Goal: Task Accomplishment & Management: Complete application form

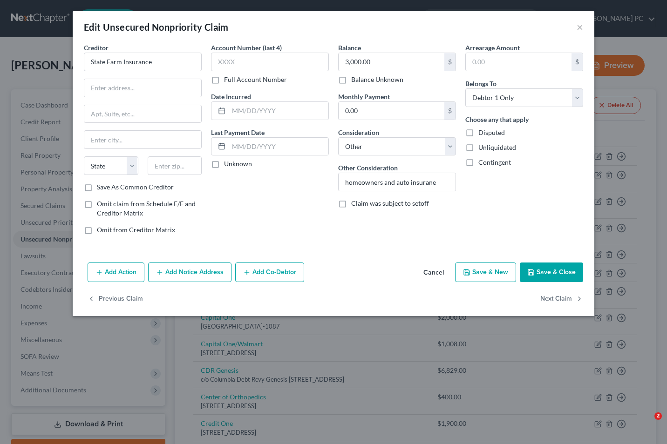
select select "14"
select select "0"
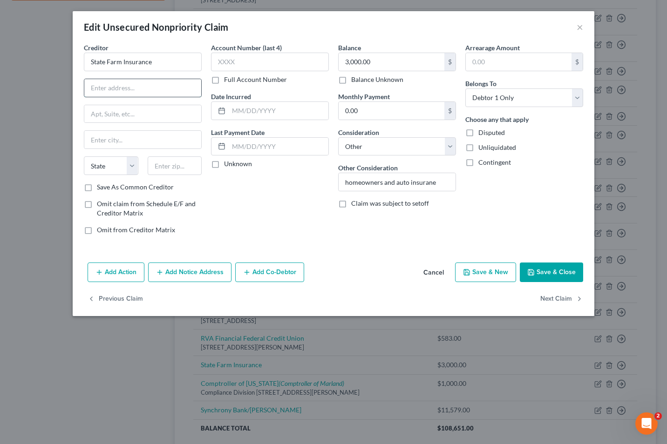
click at [92, 88] on input "text" at bounding box center [142, 88] width 117 height 18
type input "PO Box 588002"
click at [165, 169] on input "text" at bounding box center [175, 165] width 54 height 19
type input "30029"
type input "Duluth"
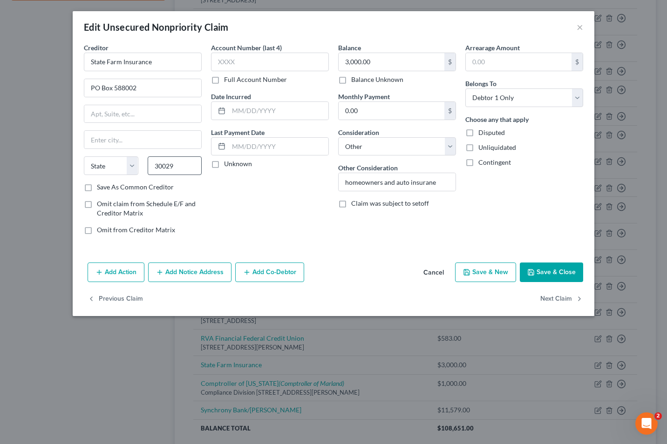
select select "10"
click at [181, 169] on input "30029" at bounding box center [175, 165] width 54 height 19
type input "30029-8002"
click at [97, 189] on label "Save As Common Creditor" at bounding box center [135, 187] width 77 height 9
click at [101, 189] on input "Save As Common Creditor" at bounding box center [104, 186] width 6 height 6
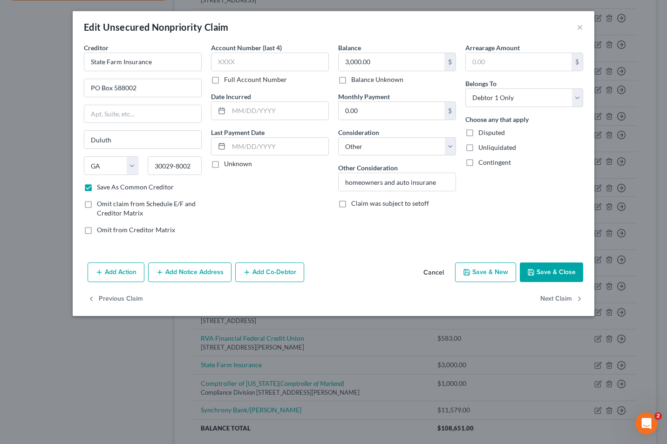
click at [553, 269] on button "Save & Close" at bounding box center [551, 273] width 63 height 20
checkbox input "false"
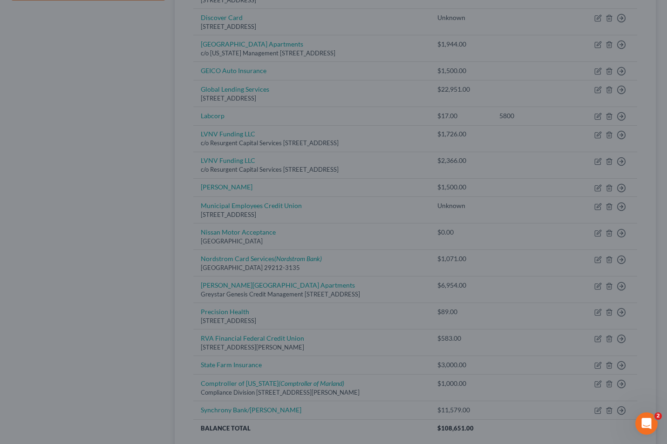
type input "0"
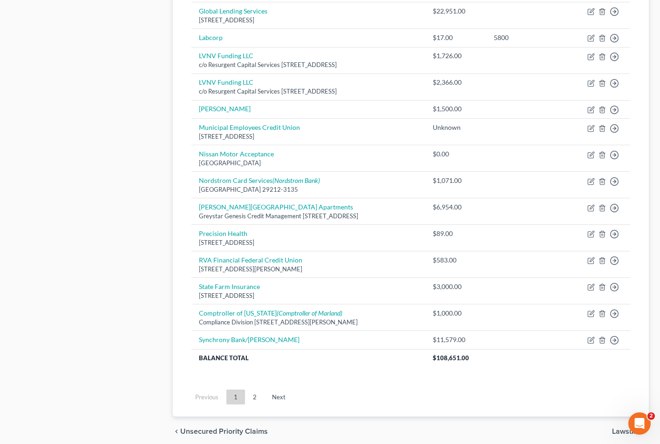
scroll to position [543, 0]
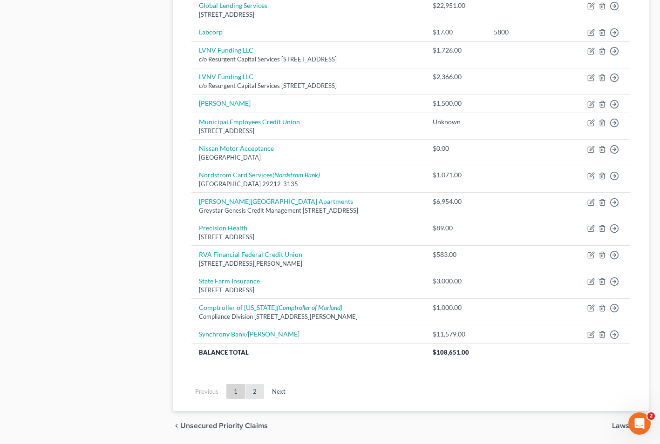
click at [258, 393] on link "2" at bounding box center [254, 391] width 19 height 15
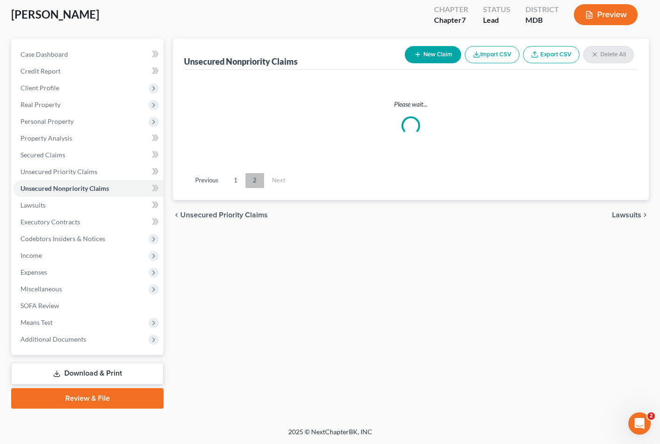
scroll to position [51, 0]
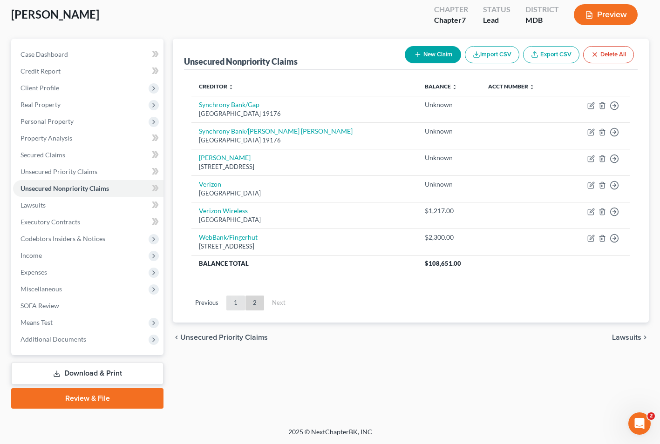
click at [237, 301] on link "1" at bounding box center [235, 303] width 19 height 15
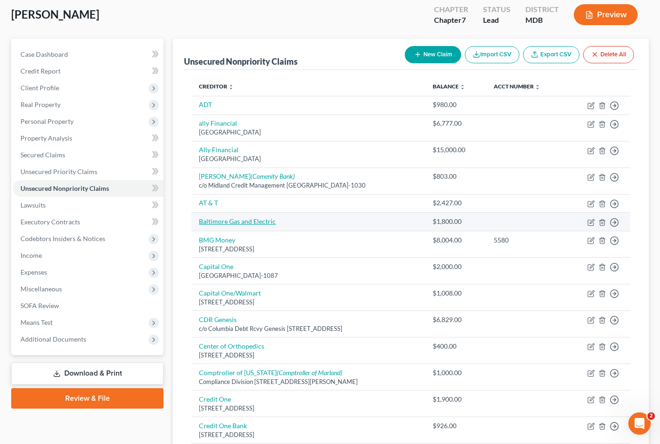
click at [222, 220] on link "Baltimore Gas and Electric" at bounding box center [237, 221] width 77 height 8
select select "20"
select select "0"
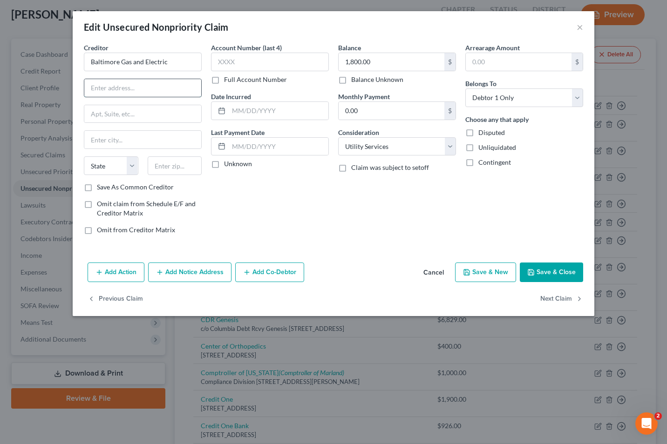
click at [85, 80] on input "text" at bounding box center [142, 88] width 117 height 18
type input "PO Box 1475"
type input "21203"
type input "[GEOGRAPHIC_DATA]"
select select "21"
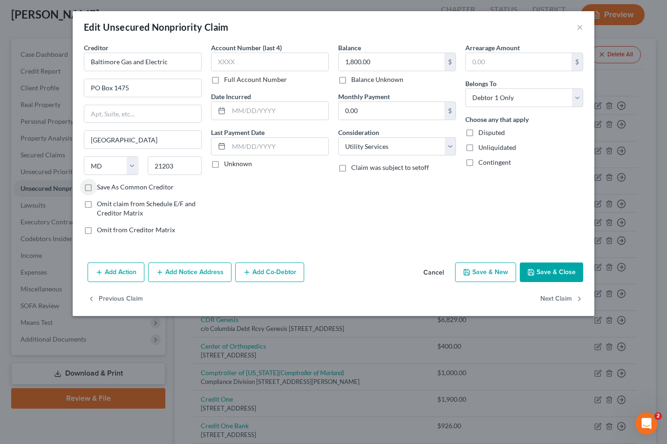
click at [543, 269] on button "Save & Close" at bounding box center [551, 273] width 63 height 20
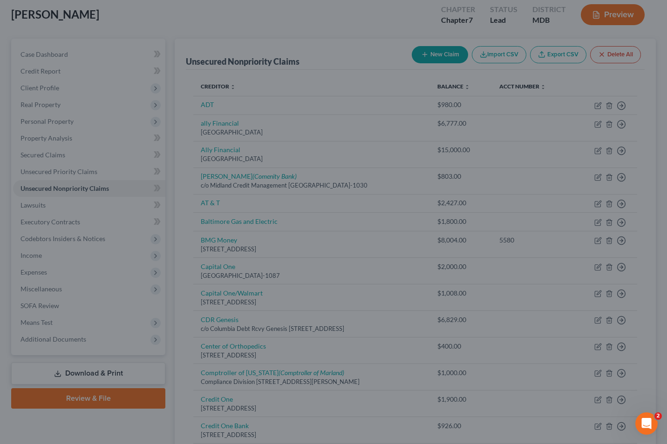
type input "0"
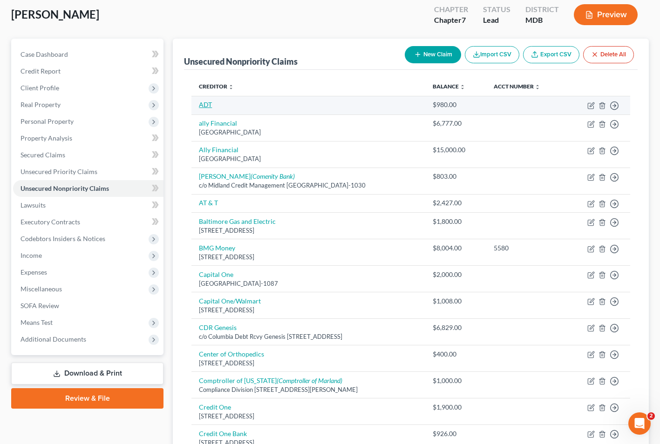
click at [211, 101] on link "ADT" at bounding box center [205, 105] width 13 height 8
select select "20"
select select "0"
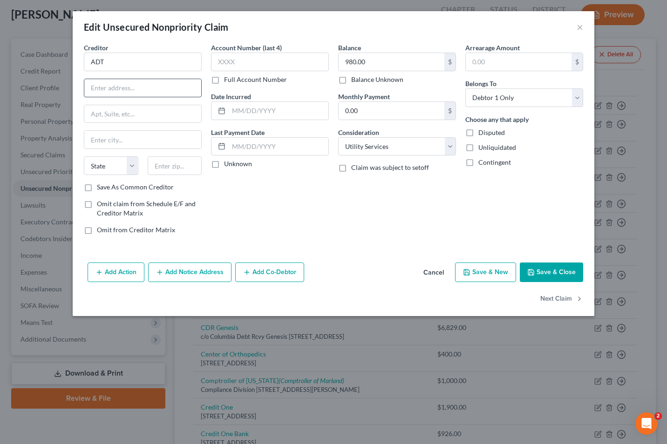
click at [95, 92] on input "text" at bounding box center [142, 88] width 117 height 18
type input "[STREET_ADDRESS]"
click at [165, 164] on input "text" at bounding box center [175, 165] width 54 height 19
type input "33431"
type input "Boca Raton"
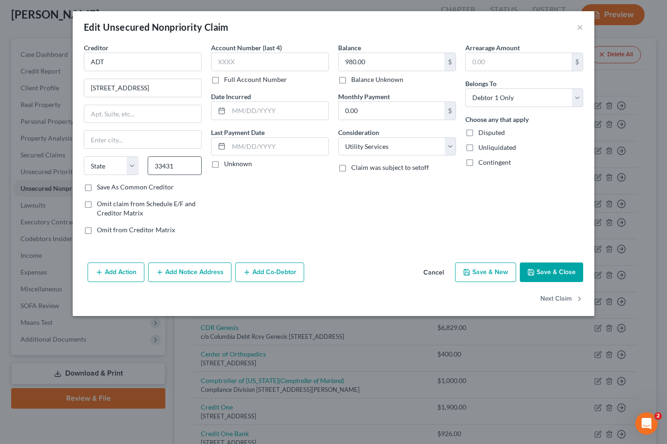
select select "9"
click at [180, 168] on input "33431" at bounding box center [175, 165] width 54 height 19
type input "33431-4438"
click at [550, 280] on button "Save & Close" at bounding box center [551, 273] width 63 height 20
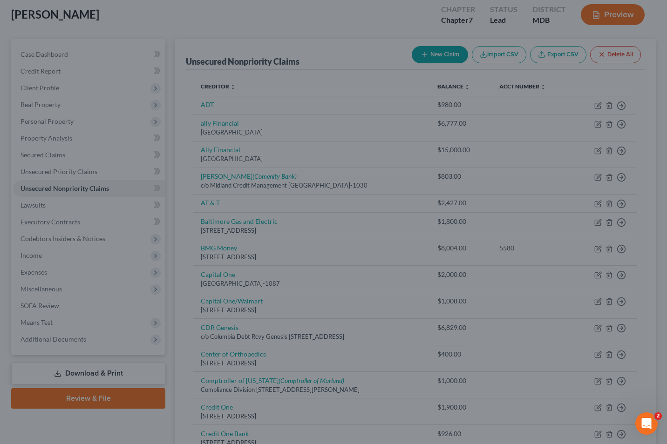
type input "0"
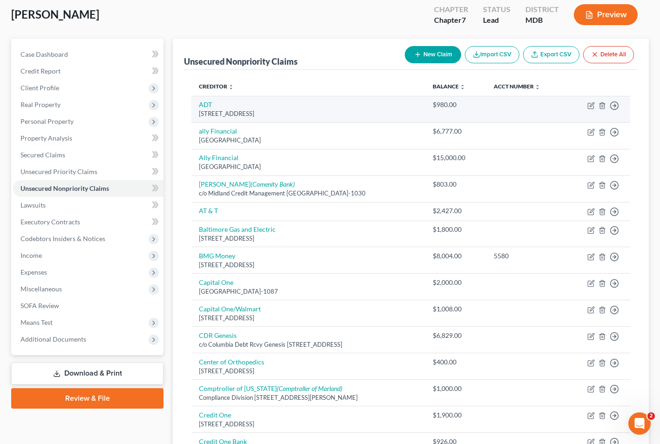
click at [217, 108] on td "ADT [STREET_ADDRESS]" at bounding box center [308, 109] width 234 height 27
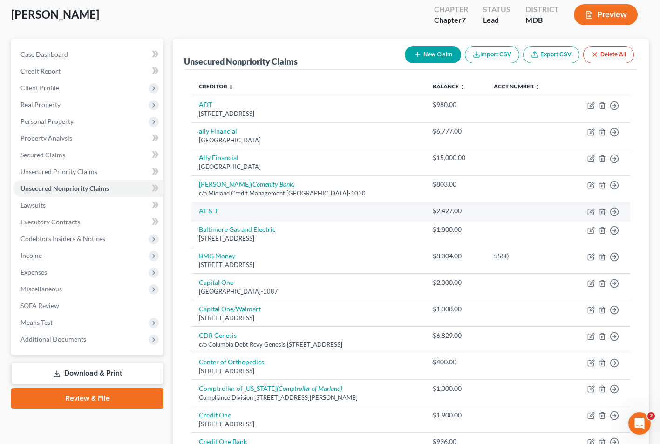
click at [210, 211] on link "AT & T" at bounding box center [208, 211] width 19 height 8
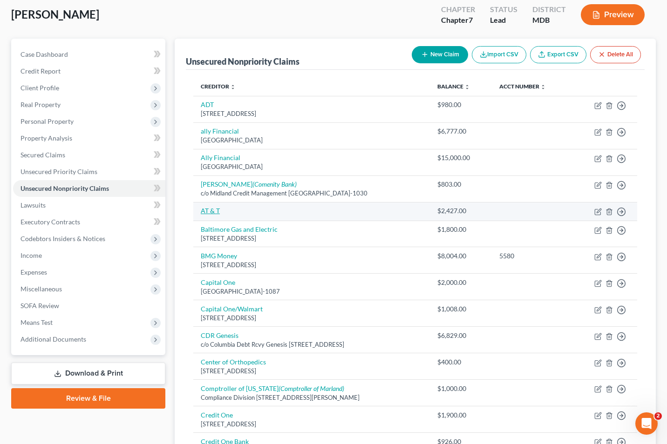
select select "20"
select select "0"
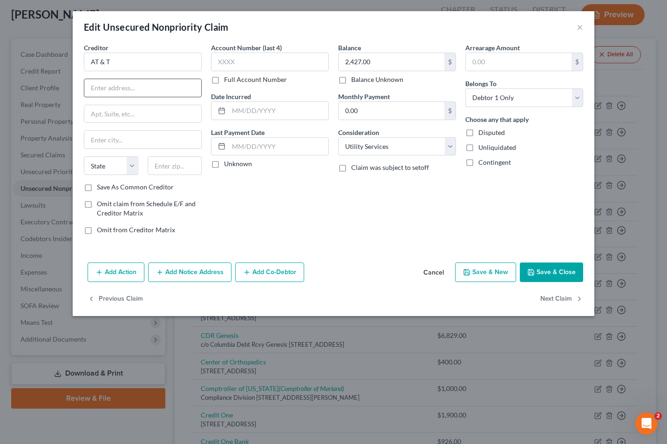
click at [107, 85] on input "text" at bounding box center [142, 88] width 117 height 18
type input "[STREET_ADDRESS][PERSON_NAME]"
click at [157, 163] on input "text" at bounding box center [175, 165] width 54 height 19
type input "75202"
type input "[GEOGRAPHIC_DATA]"
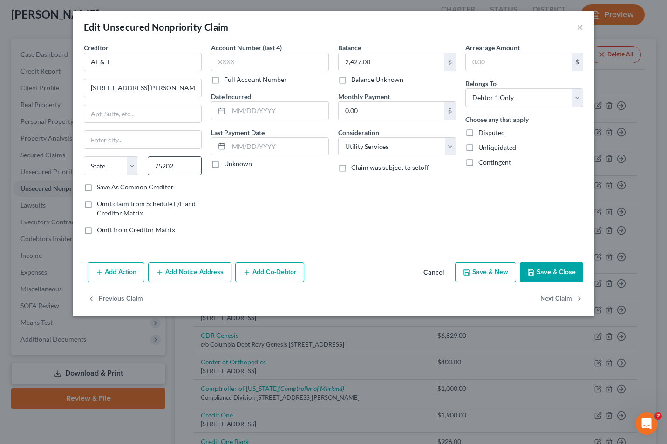
select select "45"
click at [97, 190] on label "Save As Common Creditor" at bounding box center [135, 187] width 77 height 9
click at [101, 189] on input "Save As Common Creditor" at bounding box center [104, 186] width 6 height 6
click at [544, 273] on button "Save & Close" at bounding box center [551, 273] width 63 height 20
checkbox input "false"
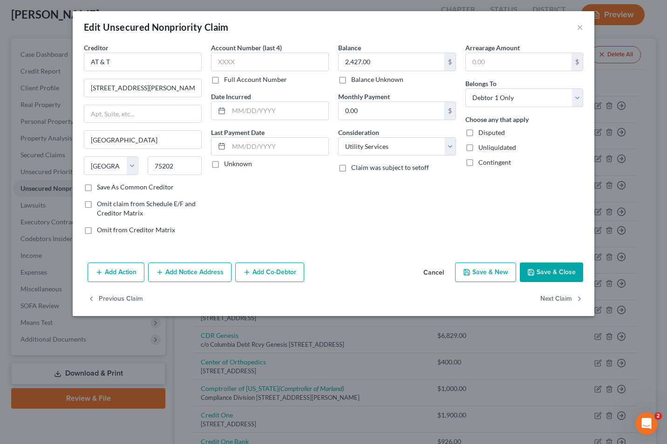
type input "0"
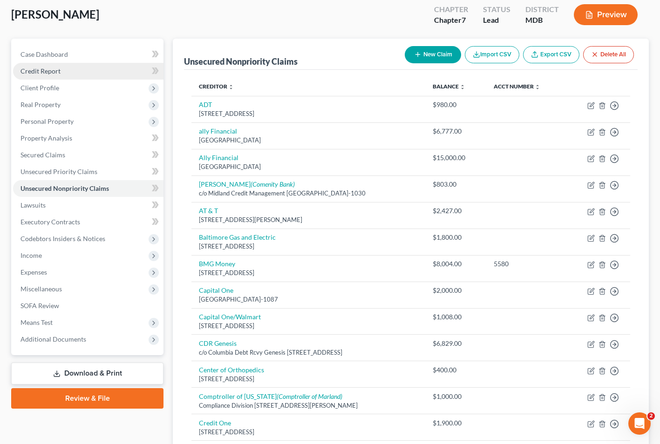
click at [47, 77] on link "Credit Report" at bounding box center [88, 71] width 150 height 17
